Goal: Check status

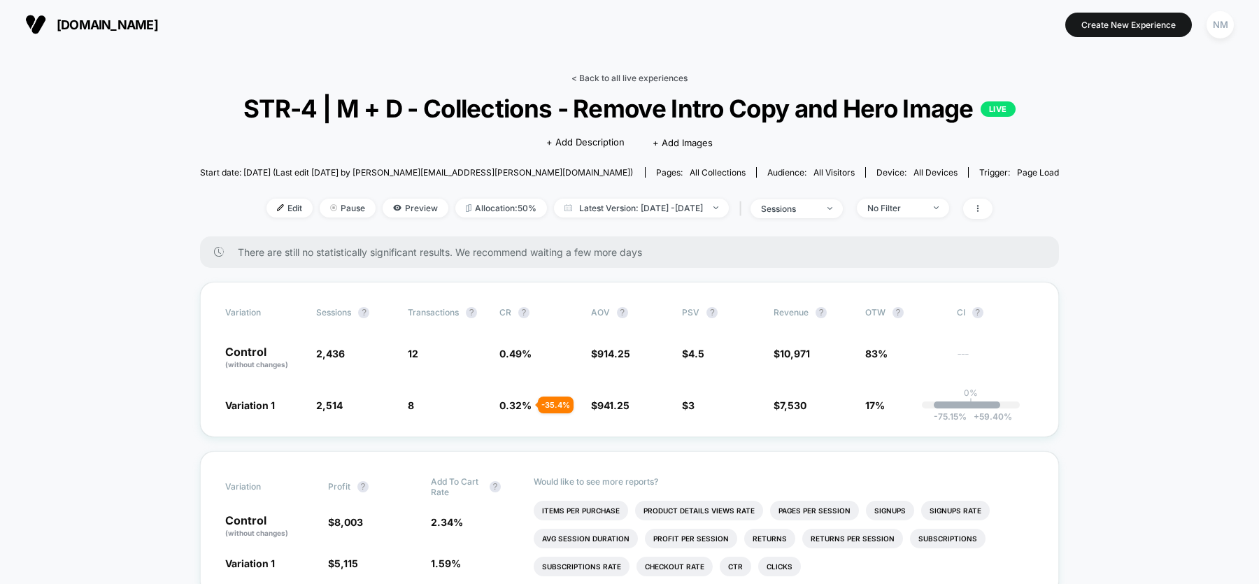
click at [621, 77] on link "< Back to all live experiences" at bounding box center [630, 78] width 116 height 10
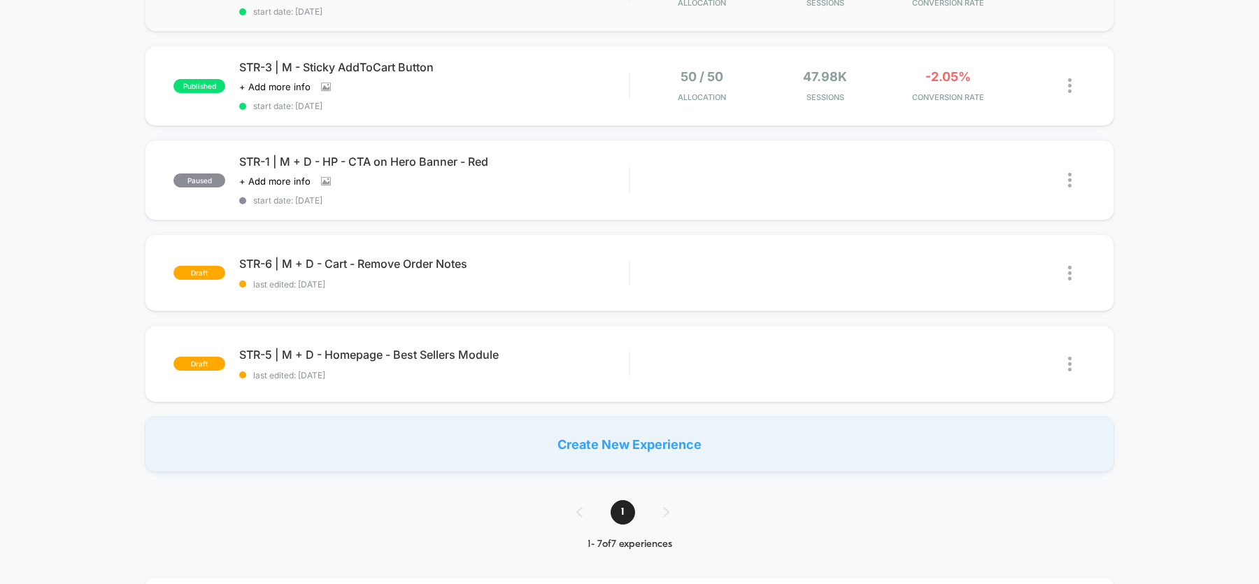
scroll to position [336, 0]
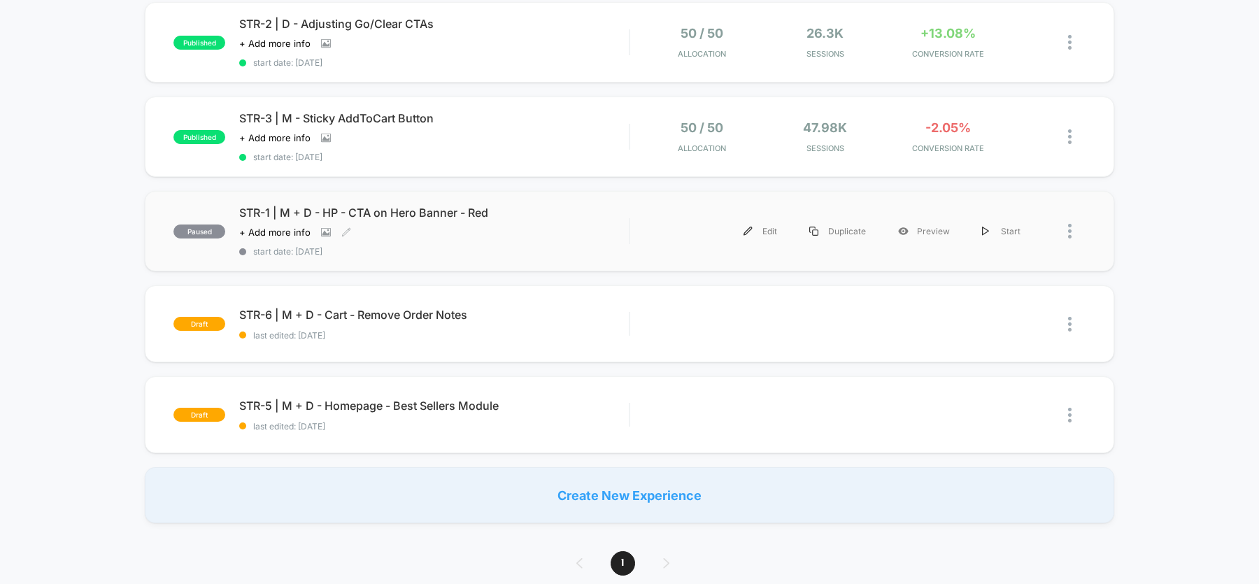
click at [440, 227] on div "Click to view images Click to edit experience details + Add more info" at bounding box center [375, 232] width 273 height 11
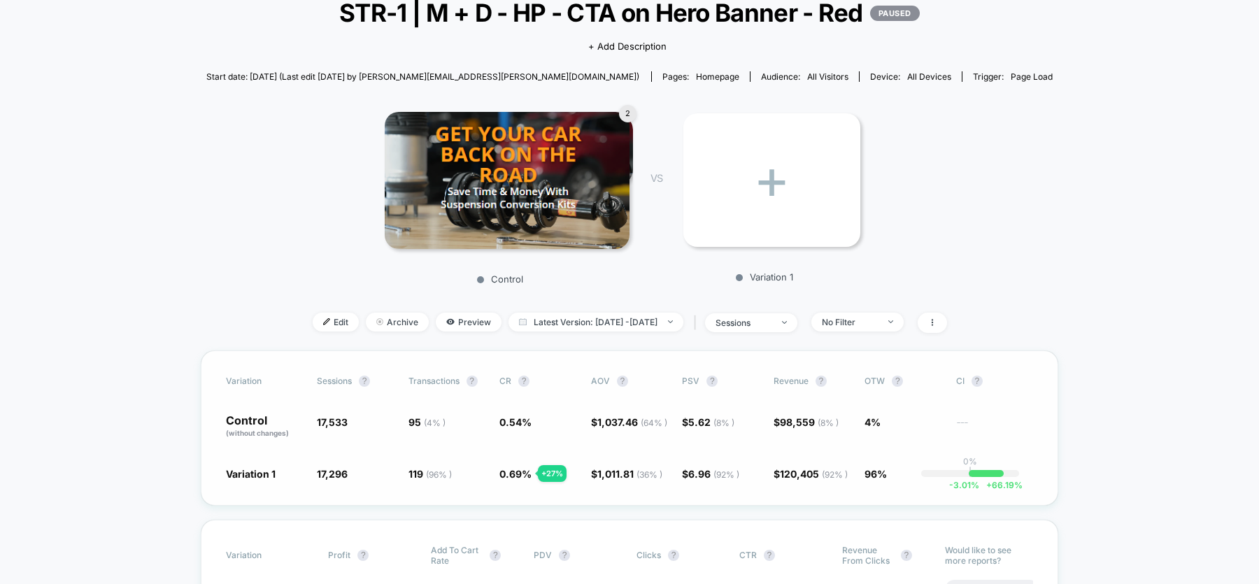
scroll to position [97, 0]
